Goal: Navigation & Orientation: Find specific page/section

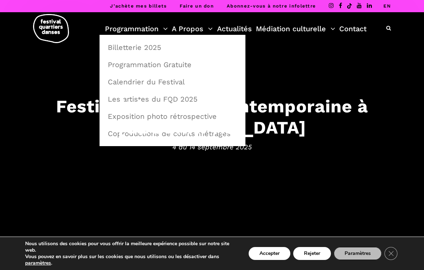
click at [119, 83] on link "Calendrier du Festival" at bounding box center [173, 82] width 138 height 17
click at [184, 68] on link "Programmation Gratuite" at bounding box center [173, 64] width 138 height 17
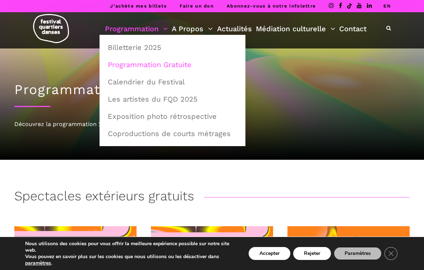
click at [192, 99] on link "Les artistes du FQD 2025" at bounding box center [173, 99] width 138 height 17
